Goal: Book appointment/travel/reservation

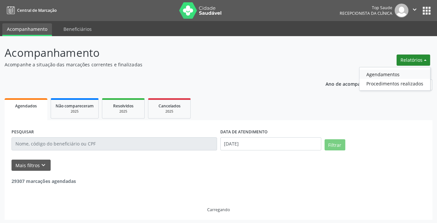
click at [404, 74] on link "Agendamentos" at bounding box center [394, 74] width 71 height 9
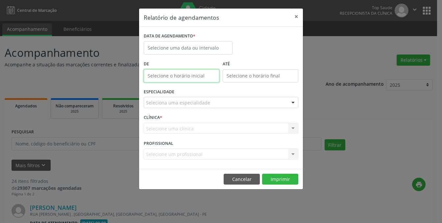
click at [197, 78] on input "text" at bounding box center [182, 75] width 76 height 13
type input "12:00"
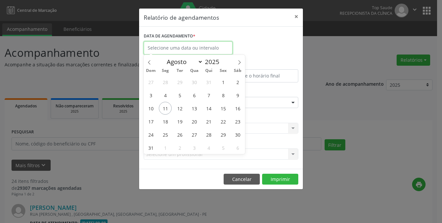
click at [173, 44] on input "text" at bounding box center [188, 47] width 89 height 13
click at [228, 107] on span "15" at bounding box center [223, 108] width 13 height 13
type input "[DATE]"
click at [228, 107] on span "15" at bounding box center [223, 108] width 13 height 13
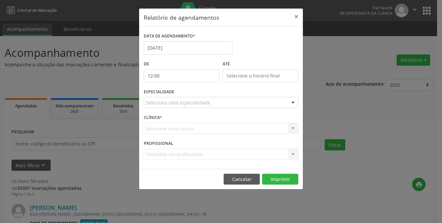
click at [174, 97] on div "Seleciona uma especialidade" at bounding box center [221, 102] width 154 height 11
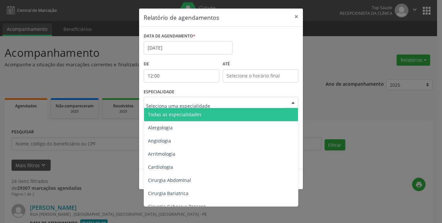
click at [164, 111] on span "Todas as especialidades" at bounding box center [175, 114] width 54 height 6
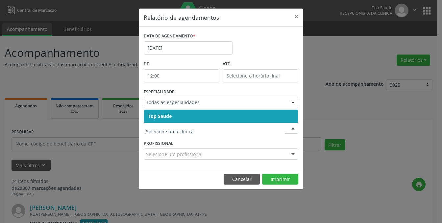
click at [164, 119] on span "Top Saude" at bounding box center [221, 116] width 154 height 13
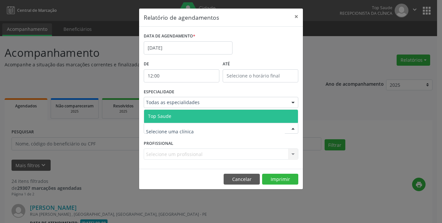
click at [164, 121] on span "Top Saude" at bounding box center [221, 116] width 154 height 13
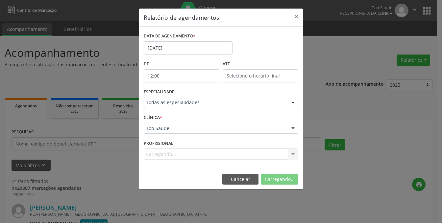
click at [161, 154] on div "Carregando... Nenhum resultado encontrado para: " " Não há nenhuma opção para s…" at bounding box center [221, 154] width 154 height 11
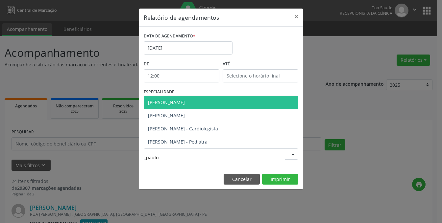
type input "[PERSON_NAME]"
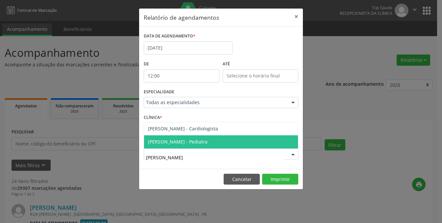
click at [177, 137] on span "[PERSON_NAME] - Pediatra" at bounding box center [221, 141] width 154 height 13
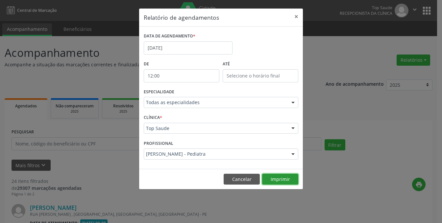
click at [274, 180] on button "Imprimir" at bounding box center [280, 179] width 36 height 11
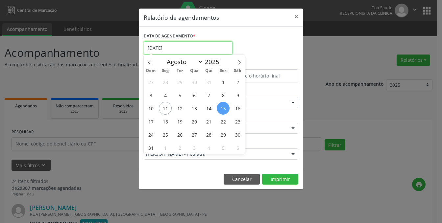
click at [151, 47] on input "[DATE]" at bounding box center [188, 47] width 89 height 13
click at [162, 125] on span "18" at bounding box center [165, 121] width 13 height 13
type input "[DATE]"
click at [162, 125] on span "18" at bounding box center [165, 121] width 13 height 13
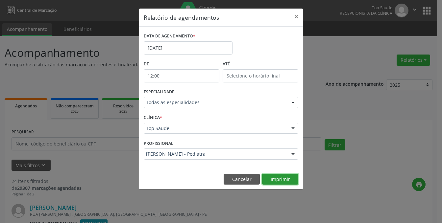
click at [273, 183] on button "Imprimir" at bounding box center [280, 179] width 36 height 11
click at [188, 49] on input "[DATE]" at bounding box center [188, 47] width 89 height 13
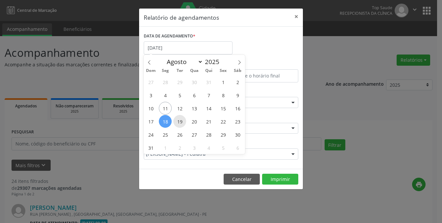
click at [181, 124] on span "19" at bounding box center [179, 121] width 13 height 13
type input "[DATE]"
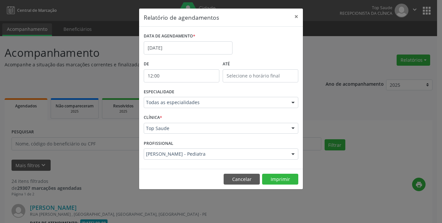
click at [298, 187] on footer "Cancelar Imprimir" at bounding box center [221, 179] width 164 height 21
click at [294, 181] on button "Imprimir" at bounding box center [280, 179] width 36 height 11
click at [198, 49] on input "[DATE]" at bounding box center [188, 47] width 89 height 13
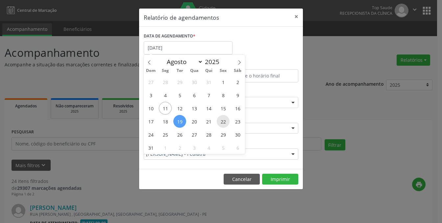
click at [222, 123] on span "22" at bounding box center [223, 121] width 13 height 13
type input "[DATE]"
click at [222, 123] on span "22" at bounding box center [223, 121] width 13 height 13
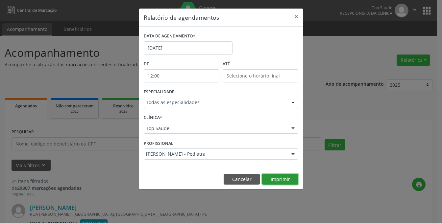
click at [268, 174] on button "Imprimir" at bounding box center [280, 179] width 36 height 11
click at [160, 49] on input "[DATE]" at bounding box center [188, 47] width 89 height 13
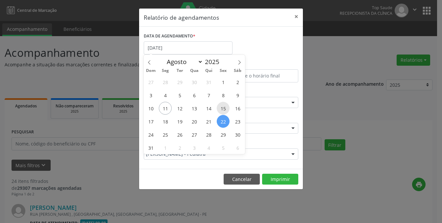
click at [224, 107] on span "15" at bounding box center [223, 108] width 13 height 13
type input "[DATE]"
click at [168, 122] on span "18" at bounding box center [165, 121] width 13 height 13
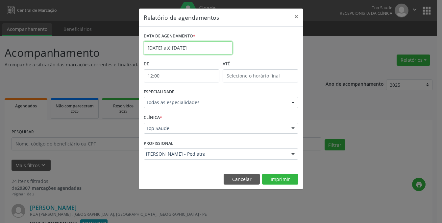
click at [224, 50] on input "[DATE] até [DATE]" at bounding box center [188, 47] width 89 height 13
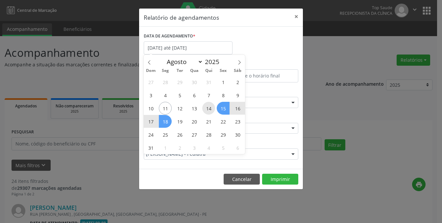
click at [214, 110] on span "14" at bounding box center [208, 108] width 13 height 13
type input "[DATE]"
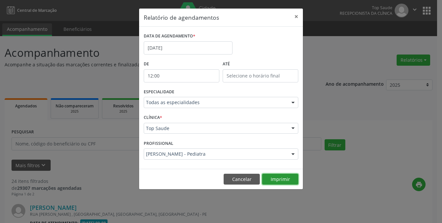
click at [273, 178] on button "Imprimir" at bounding box center [280, 179] width 36 height 11
click at [294, 16] on button "×" at bounding box center [296, 17] width 13 height 16
